Goal: Information Seeking & Learning: Learn about a topic

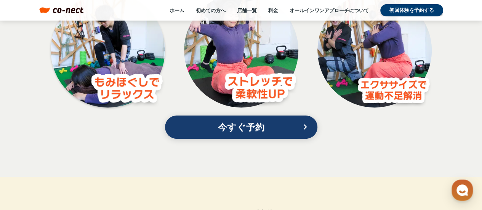
scroll to position [1447, 0]
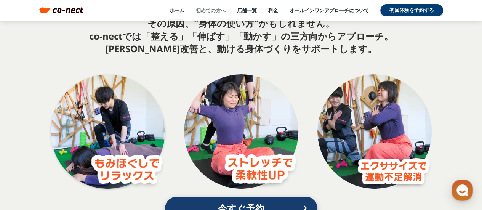
click at [219, 12] on link "初めての方へ" at bounding box center [211, 10] width 30 height 7
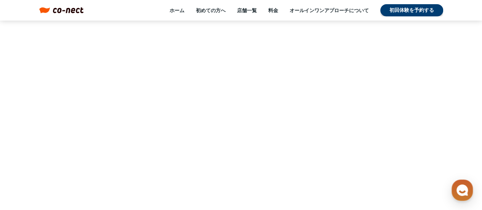
scroll to position [3326, 0]
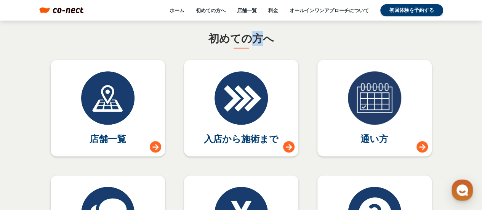
drag, startPoint x: 260, startPoint y: 41, endPoint x: 252, endPoint y: 39, distance: 7.8
click at [252, 39] on h2 "初めての方へ" at bounding box center [240, 38] width 65 height 15
click at [325, 38] on div "初めての方へ 店舗一覧 入店から施術まで 通い方 お客様の声 料金プラン よくある質問" at bounding box center [241, 151] width 381 height 241
click at [467, 60] on section "初めての方へ 店舗一覧 入店から施術まで 通い方 お客様の声 料金プラン よくある質問 今すぐ予約 keyboard_arrow_right" at bounding box center [241, 170] width 482 height 340
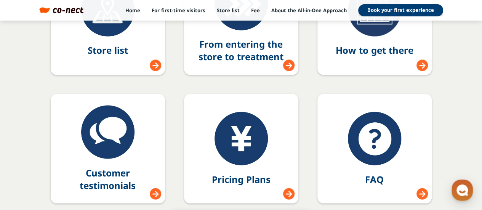
scroll to position [3521, 0]
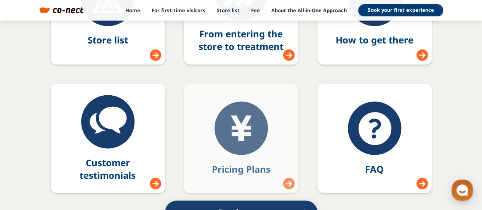
drag, startPoint x: 257, startPoint y: 158, endPoint x: 274, endPoint y: 151, distance: 18.8
click at [257, 158] on link "Pricing Plans" at bounding box center [241, 137] width 114 height 109
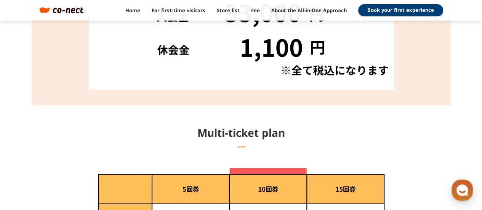
scroll to position [533, 0]
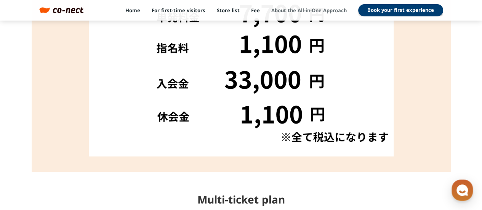
click at [291, 12] on font "About the All-in-One Approach" at bounding box center [308, 10] width 75 height 7
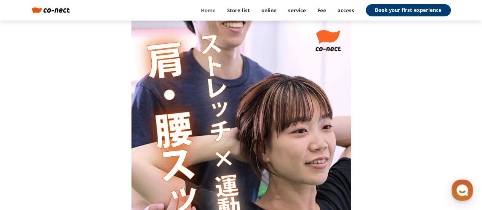
click at [210, 9] on font "Home" at bounding box center [208, 10] width 15 height 7
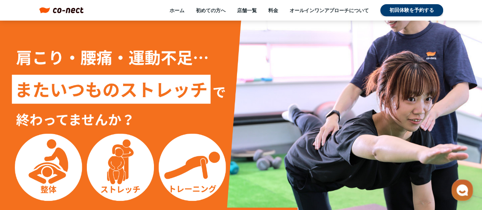
drag, startPoint x: 0, startPoint y: 0, endPoint x: 234, endPoint y: 92, distance: 251.8
click at [234, 92] on img at bounding box center [241, 156] width 482 height 271
drag, startPoint x: 232, startPoint y: 62, endPoint x: 211, endPoint y: 118, distance: 60.6
click at [211, 118] on img at bounding box center [241, 156] width 482 height 271
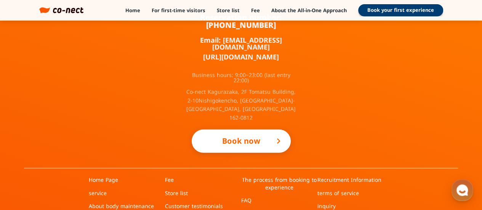
scroll to position [5293, 0]
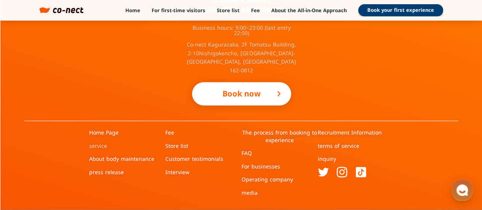
click at [95, 147] on font "service" at bounding box center [98, 145] width 18 height 7
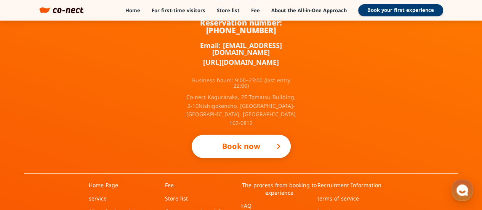
scroll to position [5293, 0]
